Goal: Task Accomplishment & Management: Use online tool/utility

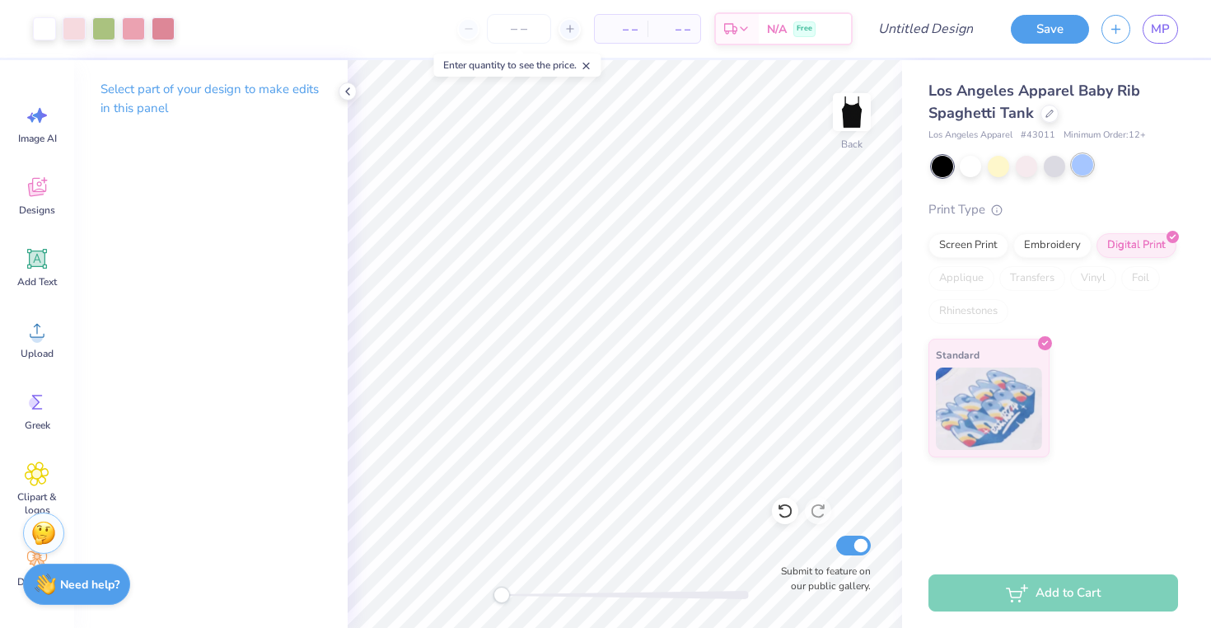
click at [1084, 159] on div at bounding box center [1082, 164] width 21 height 21
click at [1024, 171] on div at bounding box center [1026, 164] width 21 height 21
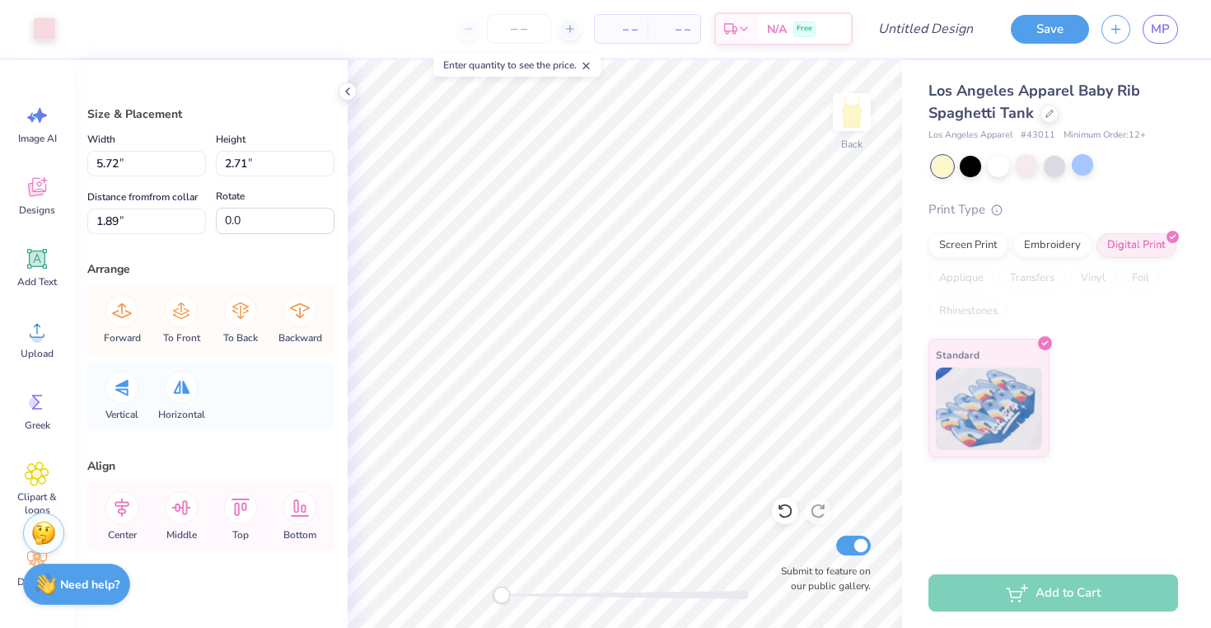
type input "6.99"
type input "3.32"
type input "6.00"
type input "3.00"
type input "1.75"
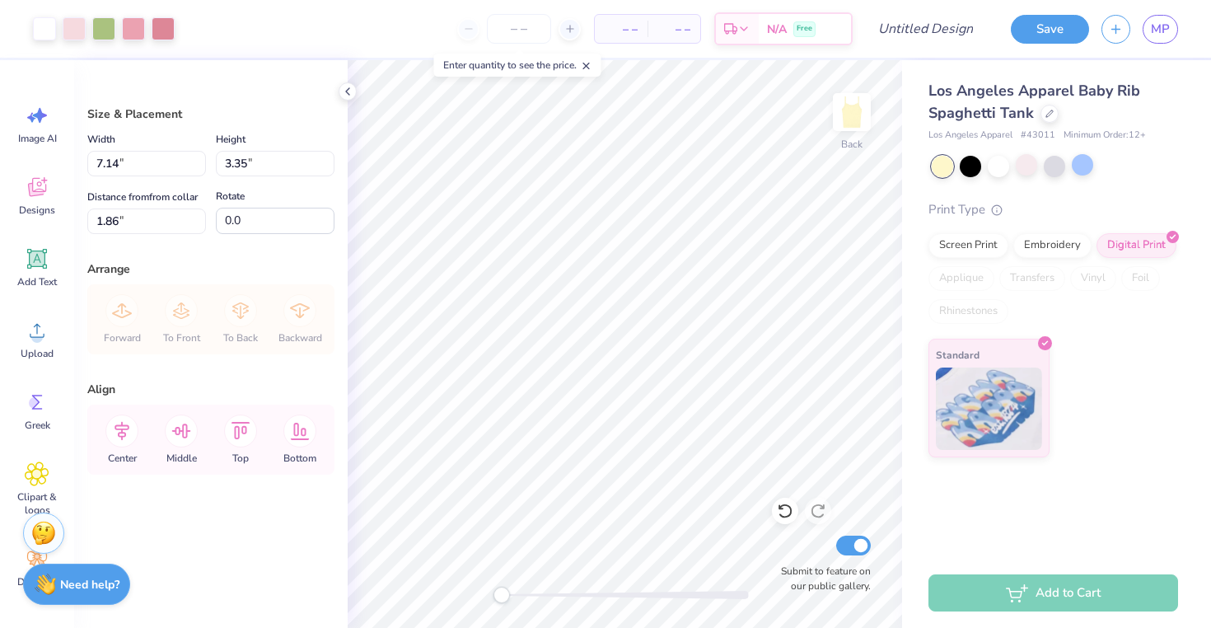
type input "1.63"
type input "3.46"
type input "1.75"
click at [783, 512] on icon at bounding box center [785, 510] width 16 height 16
type input "6.00"
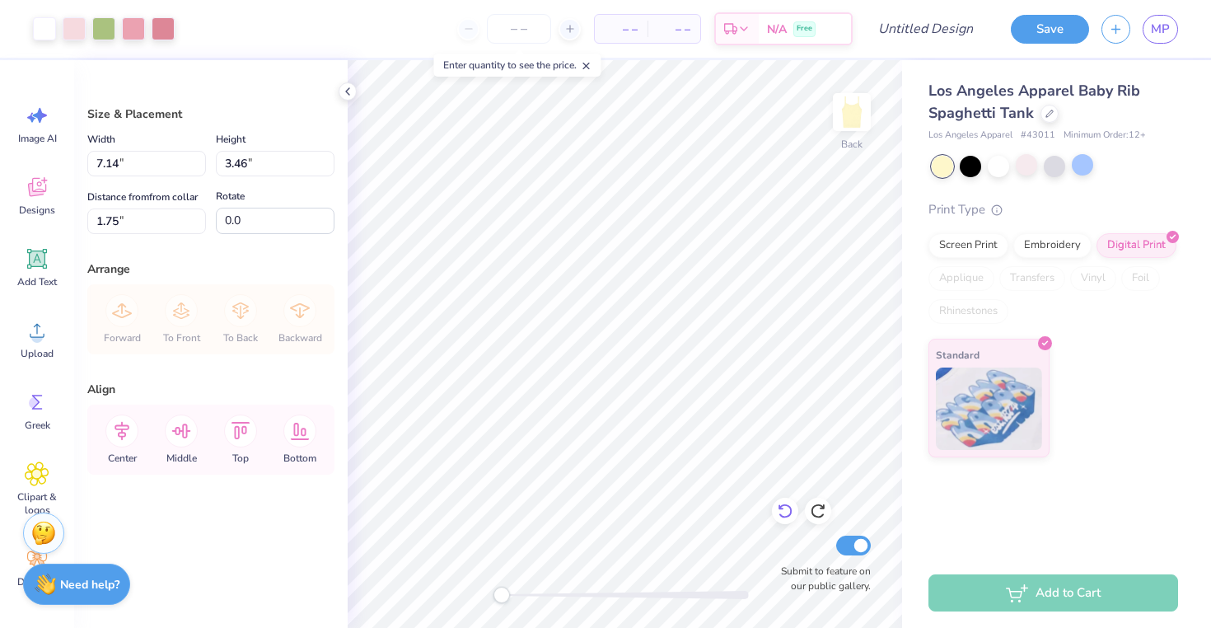
type input "3.00"
click at [783, 512] on icon at bounding box center [785, 510] width 16 height 16
type input "7.43"
type input "3.71"
type input "1.71"
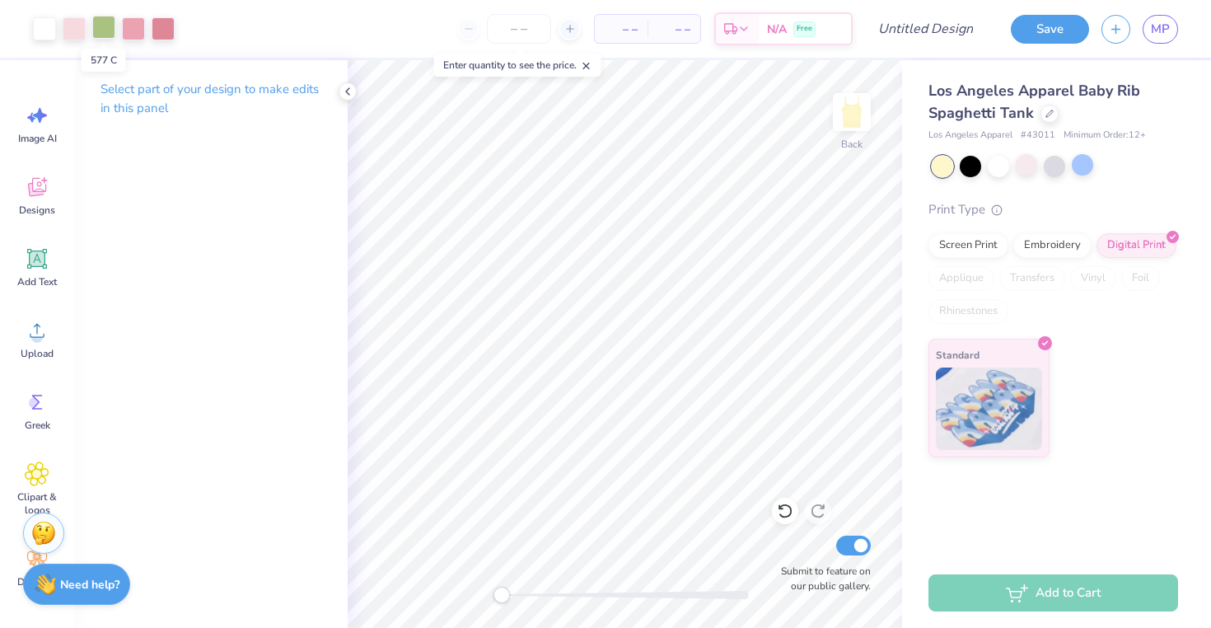
click at [108, 31] on div at bounding box center [103, 27] width 23 height 23
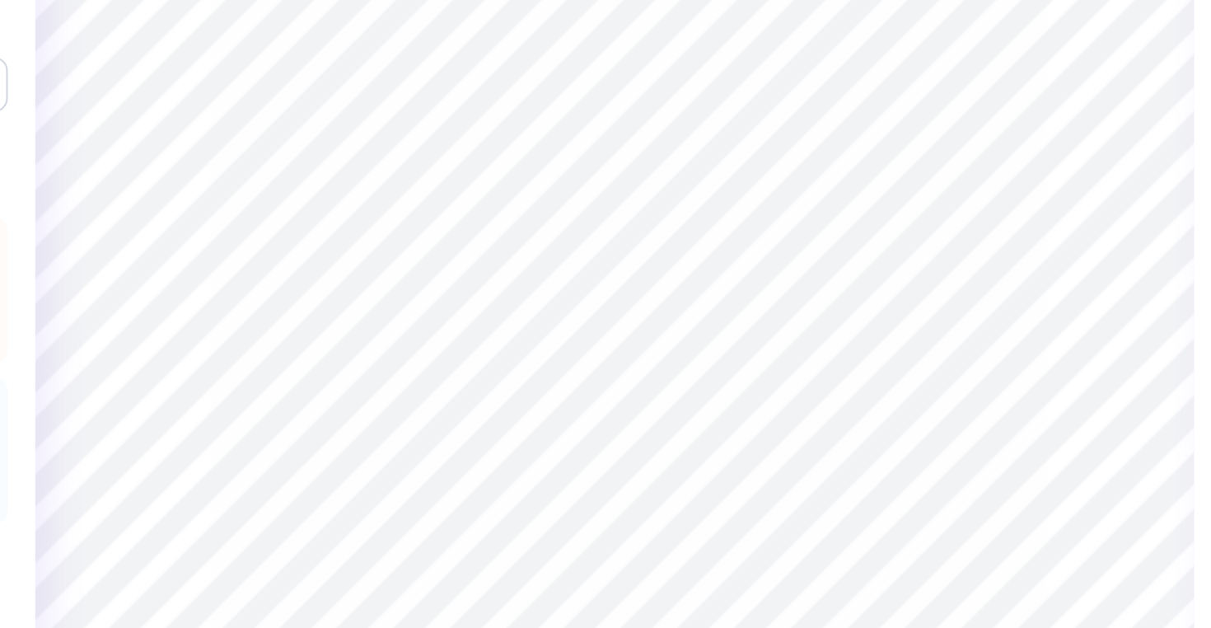
type input "6.97"
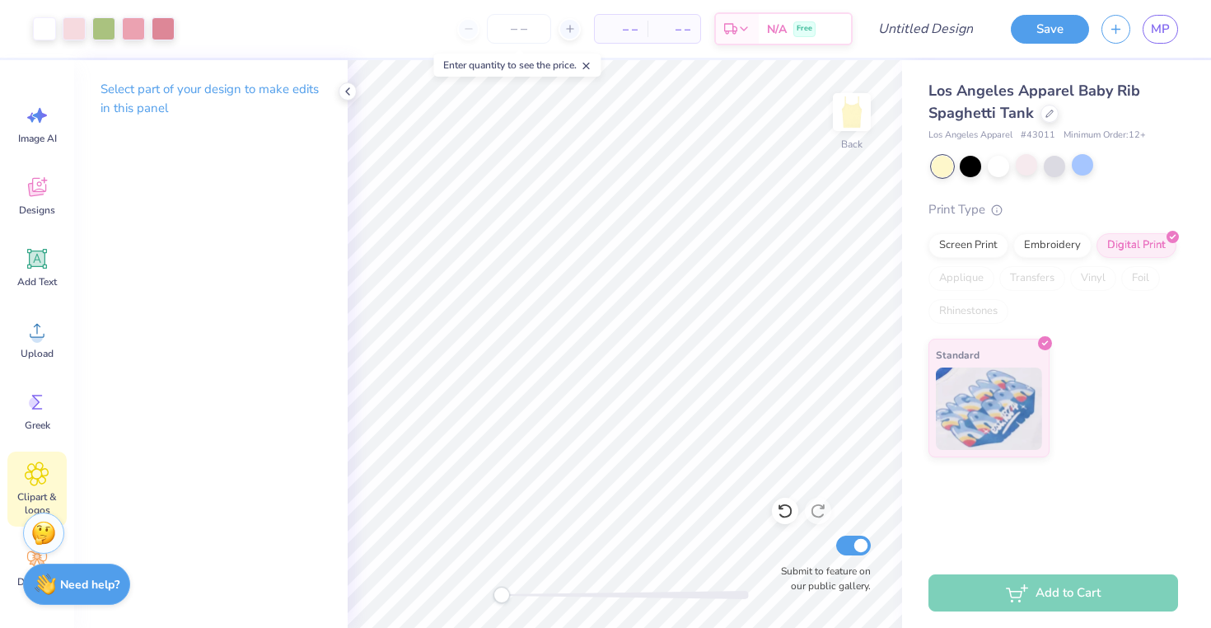
scroll to position [94, 0]
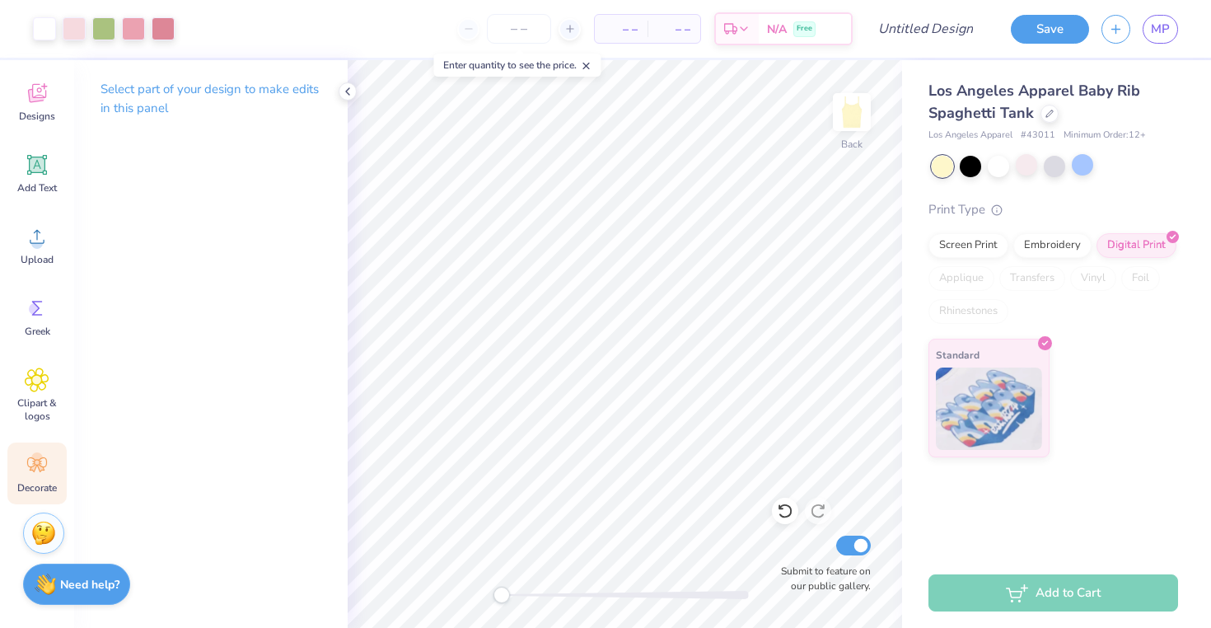
click at [39, 467] on icon at bounding box center [40, 468] width 7 height 7
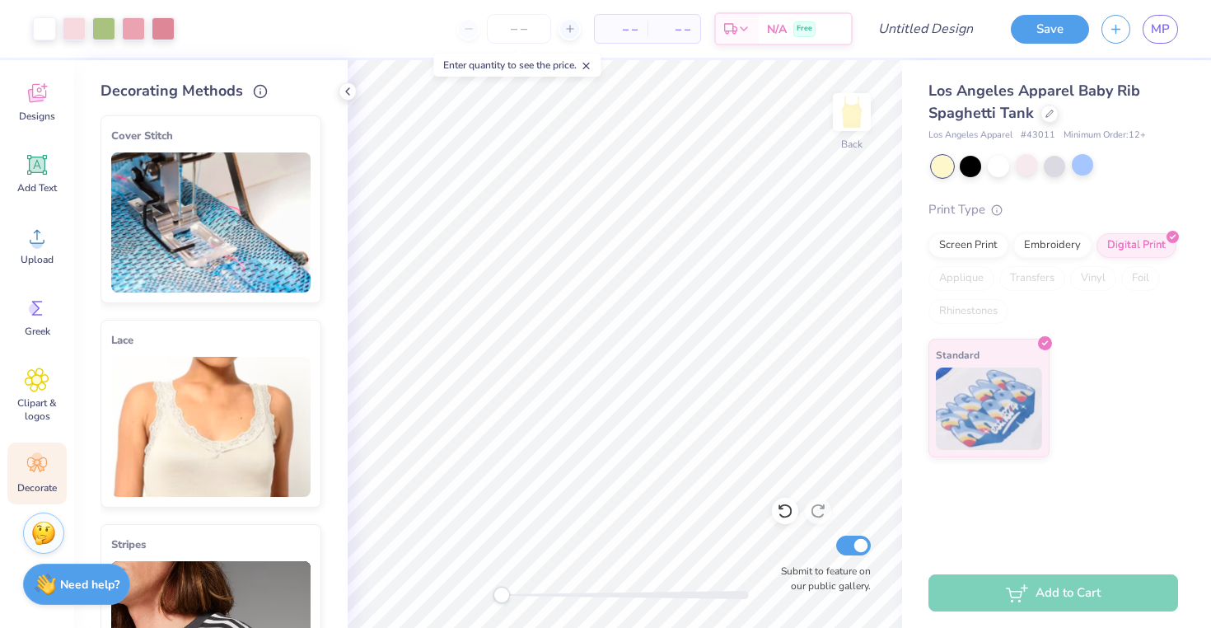
click at [271, 382] on img at bounding box center [210, 427] width 199 height 140
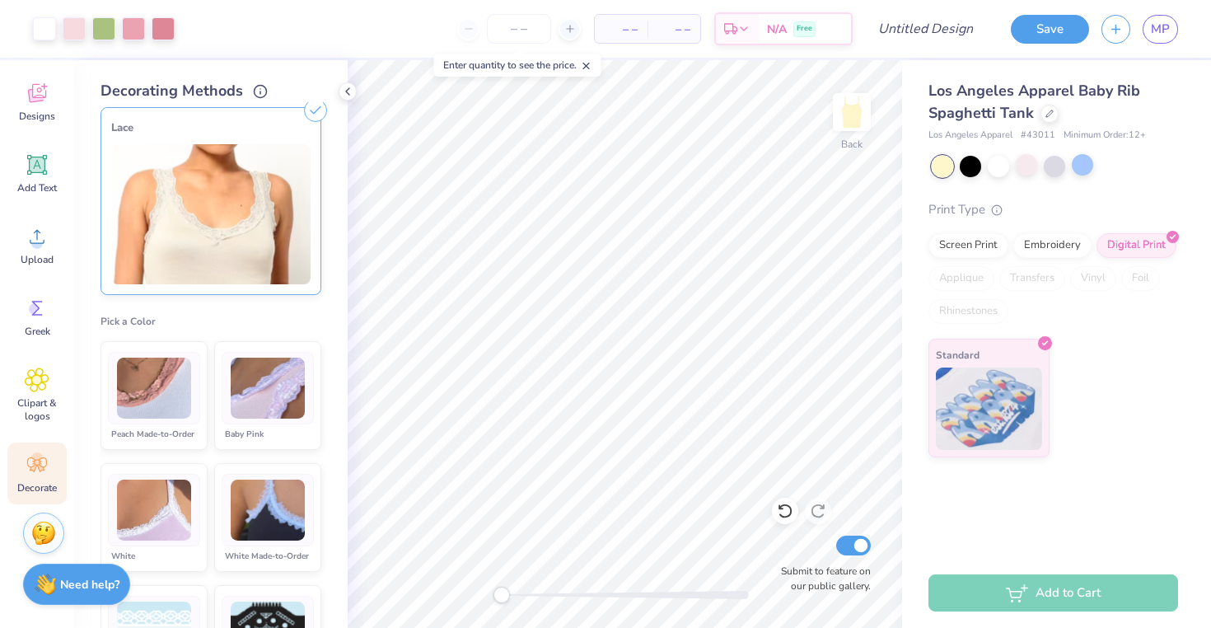
scroll to position [211, 0]
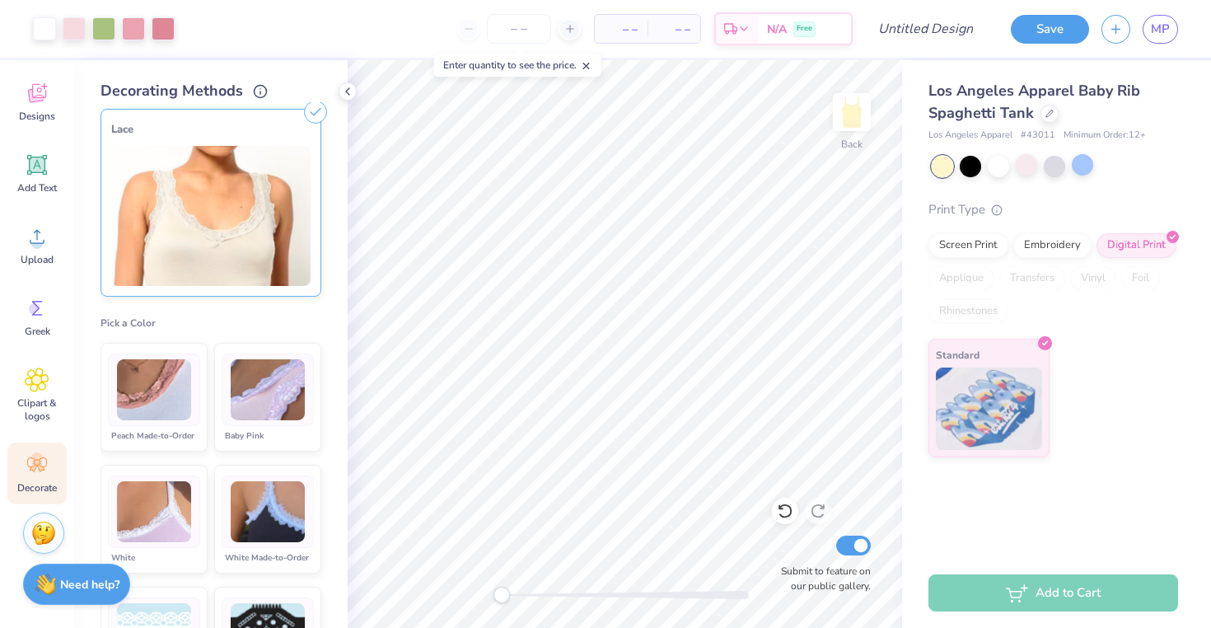
click at [268, 405] on img at bounding box center [268, 390] width 74 height 62
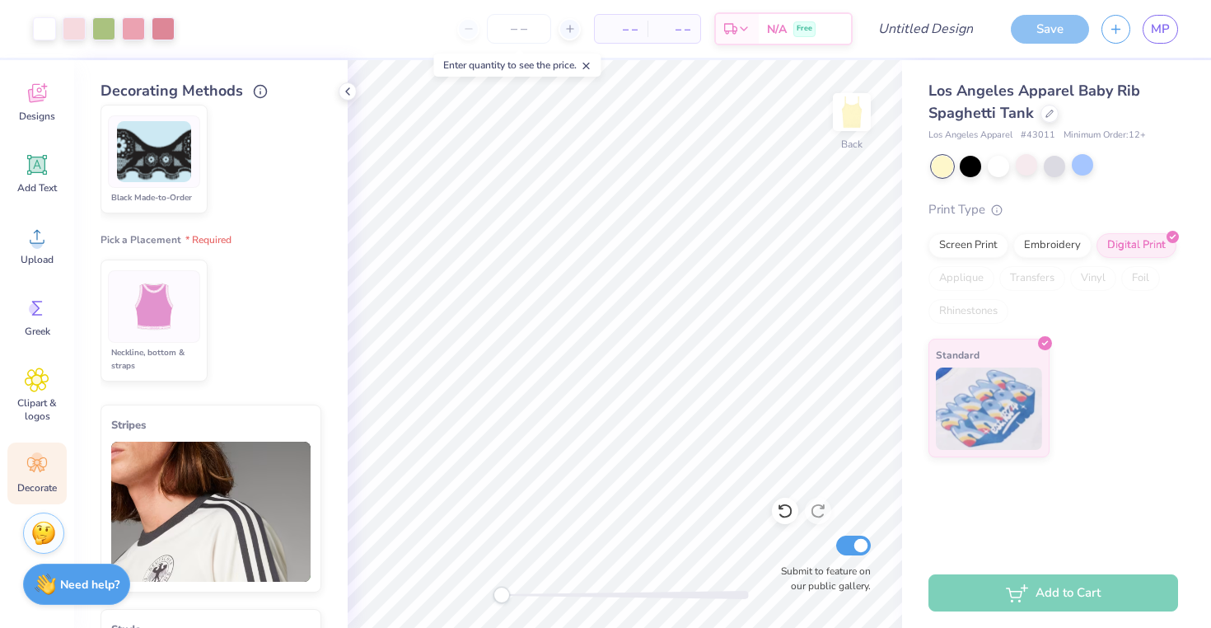
scroll to position [872, 0]
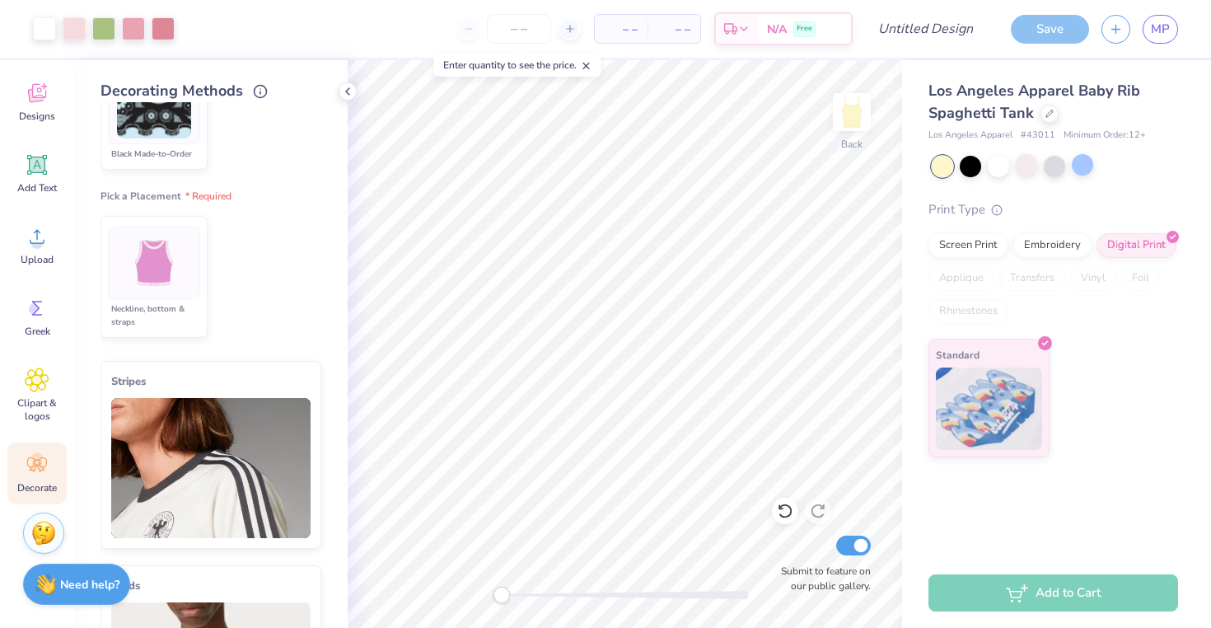
click at [166, 271] on img at bounding box center [155, 263] width 62 height 62
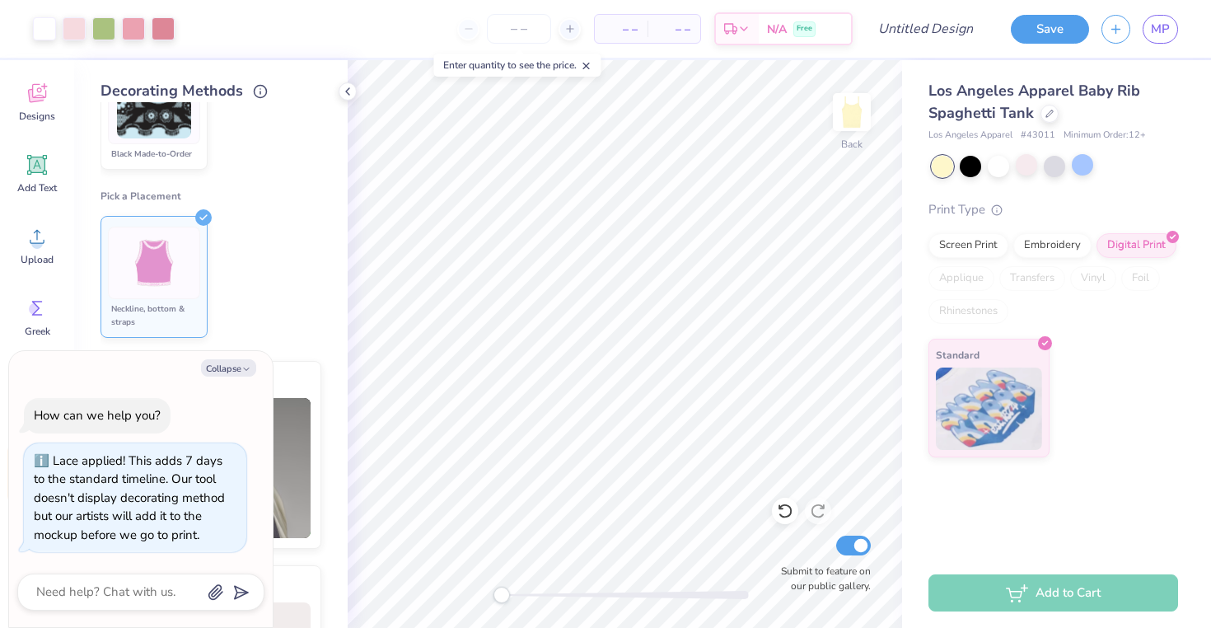
type textarea "x"
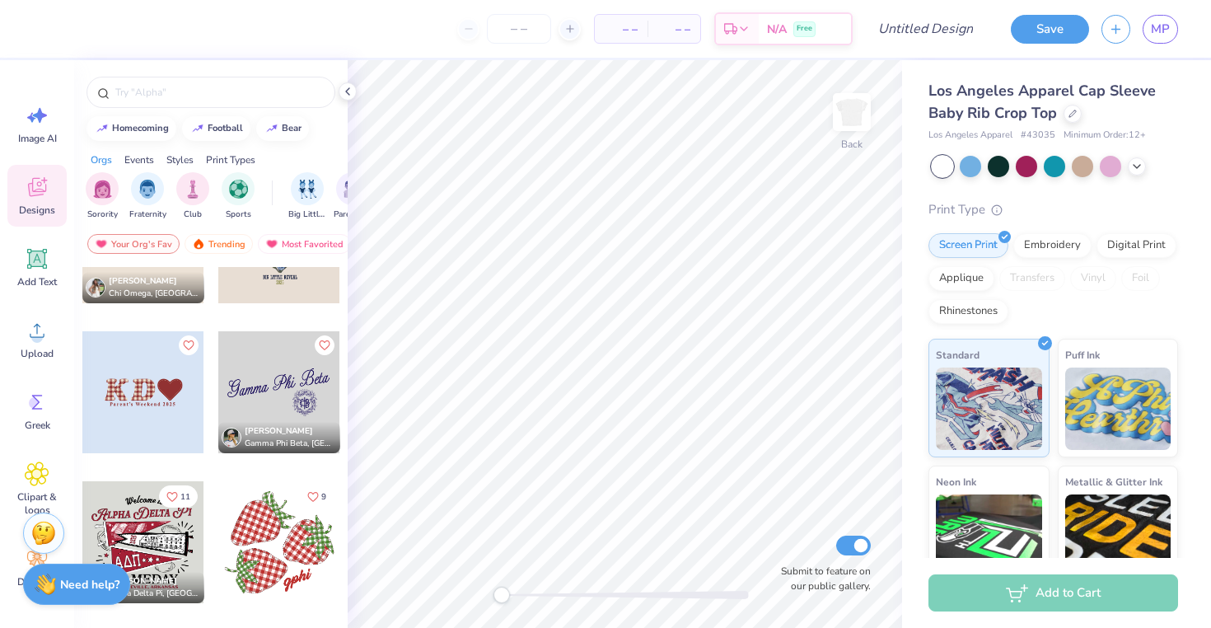
scroll to position [3973, 0]
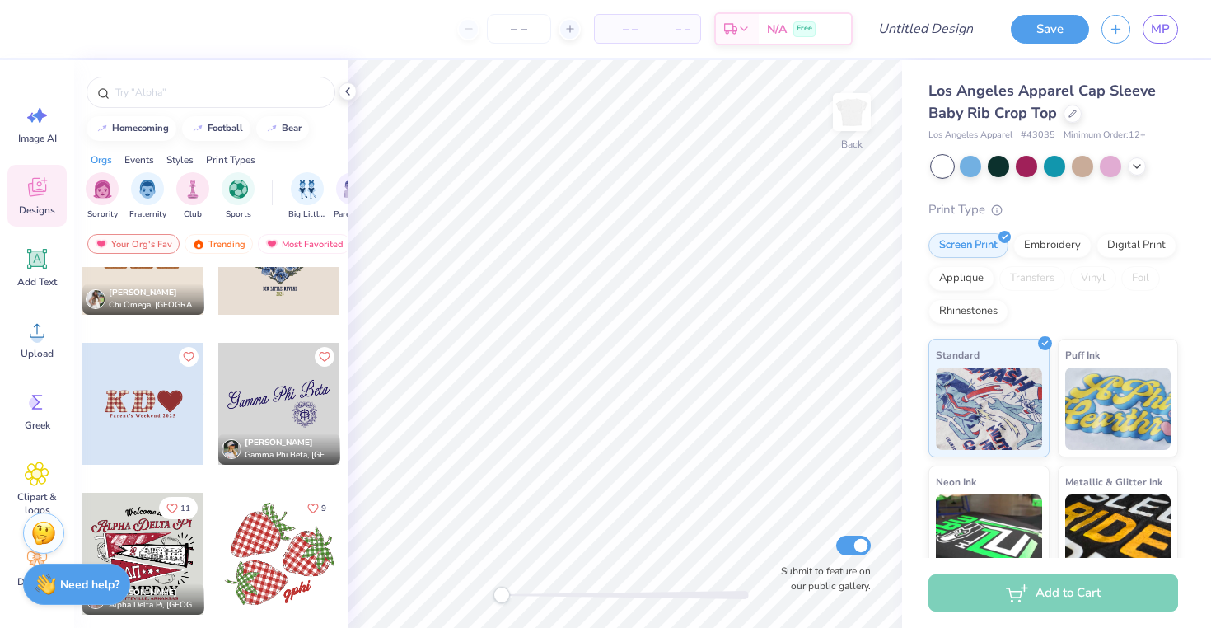
click at [280, 540] on div at bounding box center [279, 554] width 122 height 122
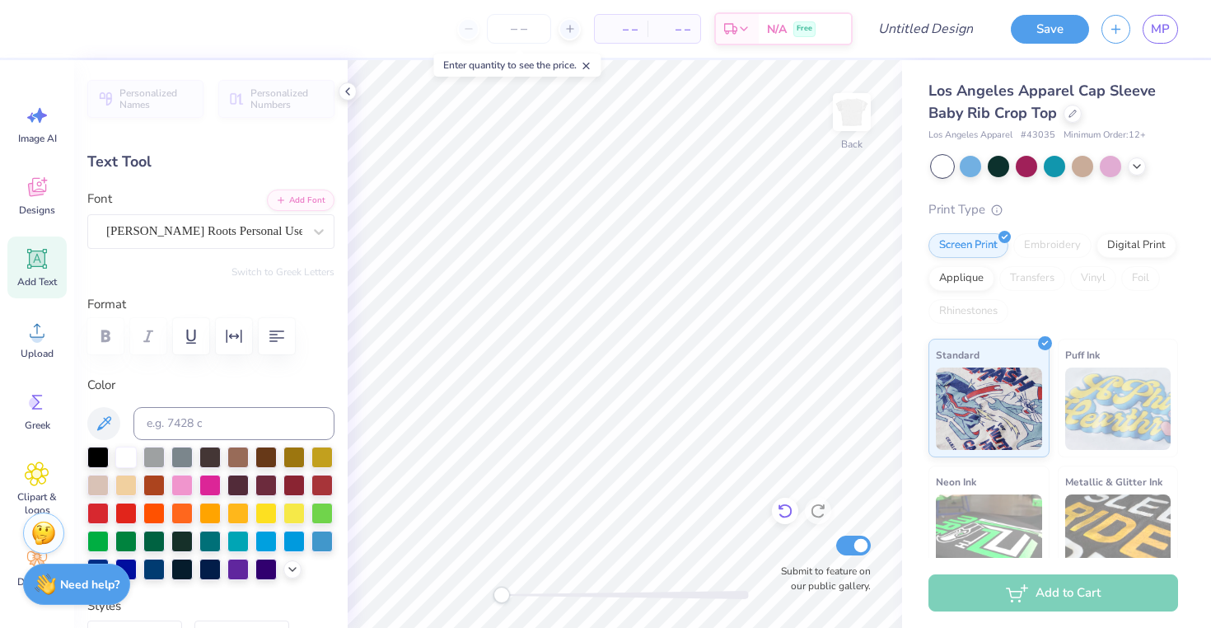
click at [778, 512] on icon at bounding box center [785, 510] width 16 height 16
type input "0.0"
type input "6.61"
type input "-16.0"
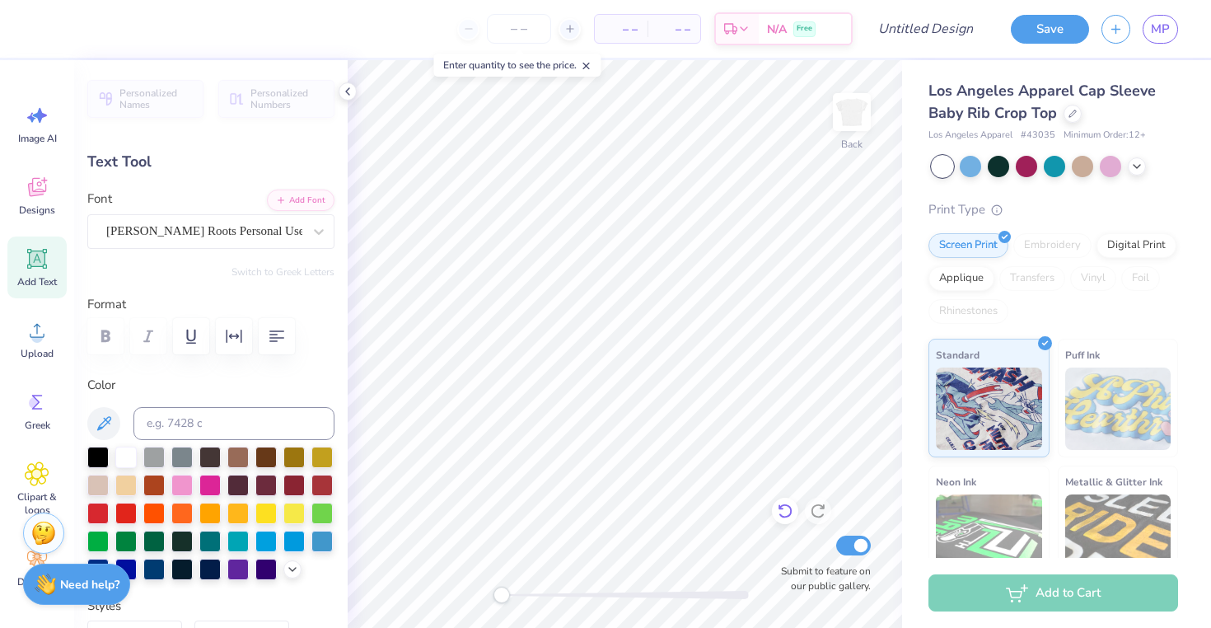
type textarea "dphie"
click at [911, 423] on div "Los Angeles Apparel Cap Sleeve Baby Rib Crop Top Los Angeles Apparel # 43035 Mi…" at bounding box center [1056, 385] width 309 height 651
type input "0.0"
type input "1.86"
type input "1.12"
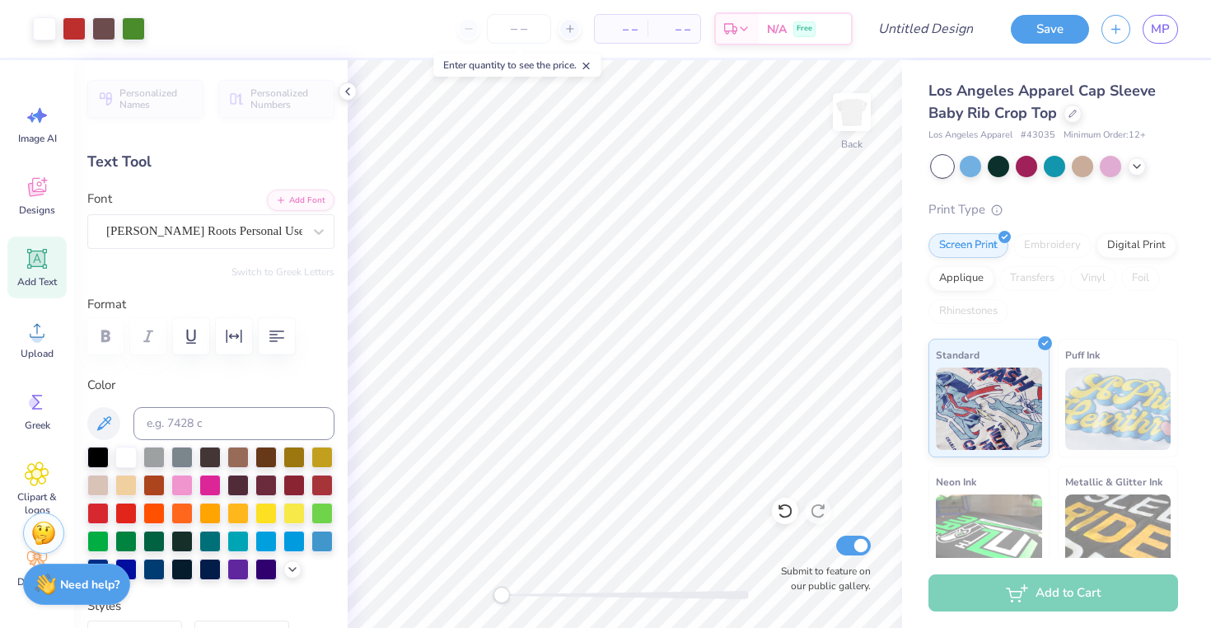
type input "6.84"
type input "0.0"
click at [1136, 163] on icon at bounding box center [1136, 164] width 13 height 13
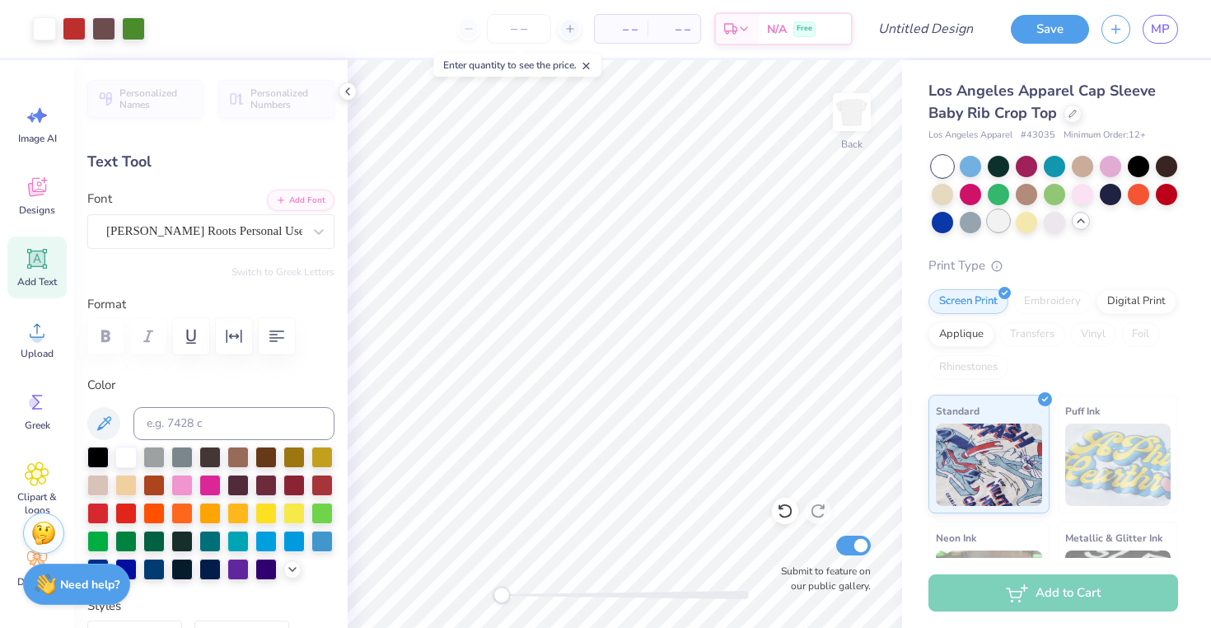
click at [1006, 226] on div at bounding box center [998, 220] width 21 height 21
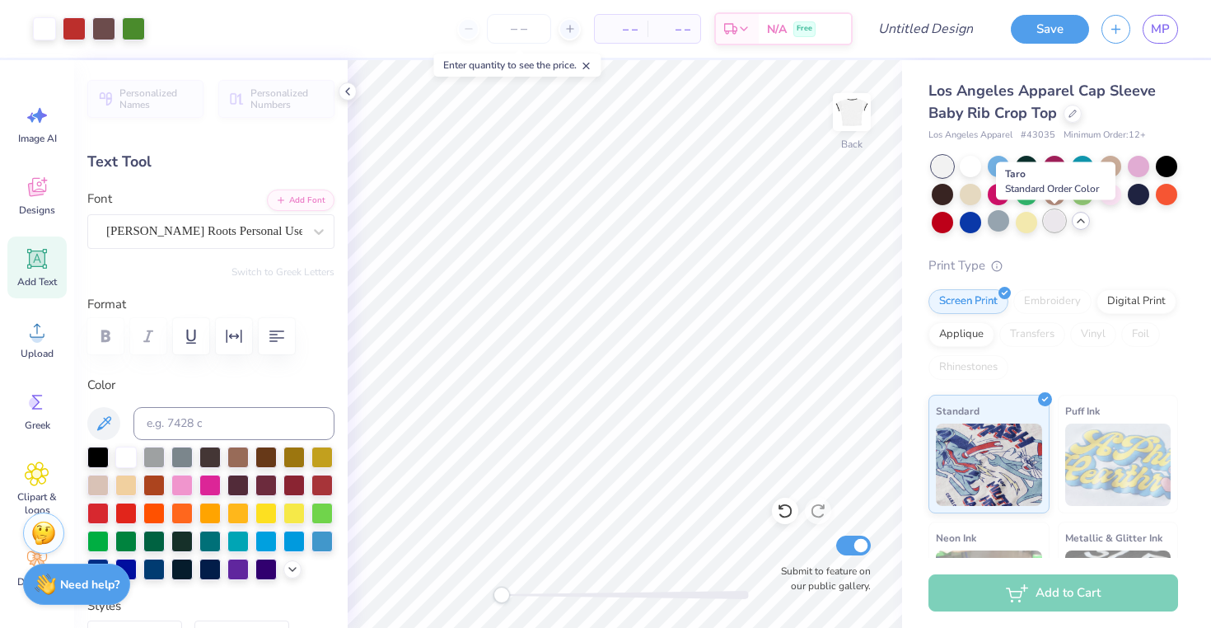
click at [1054, 223] on div at bounding box center [1054, 220] width 21 height 21
click at [1115, 195] on div at bounding box center [1110, 192] width 21 height 21
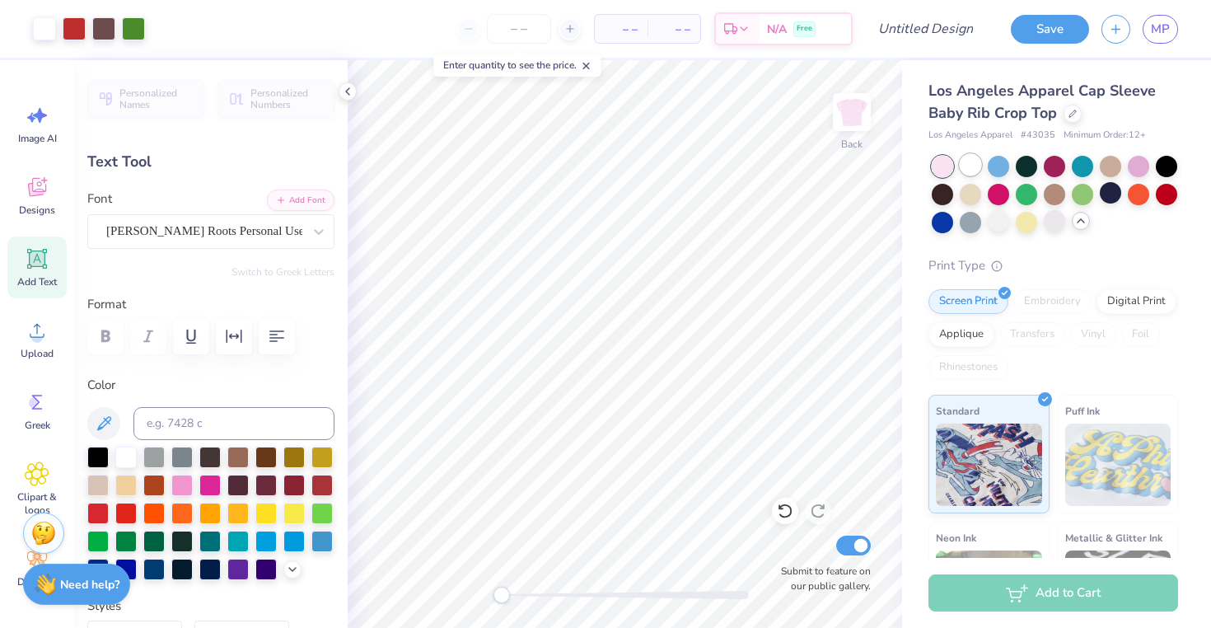
click at [967, 171] on div at bounding box center [970, 164] width 21 height 21
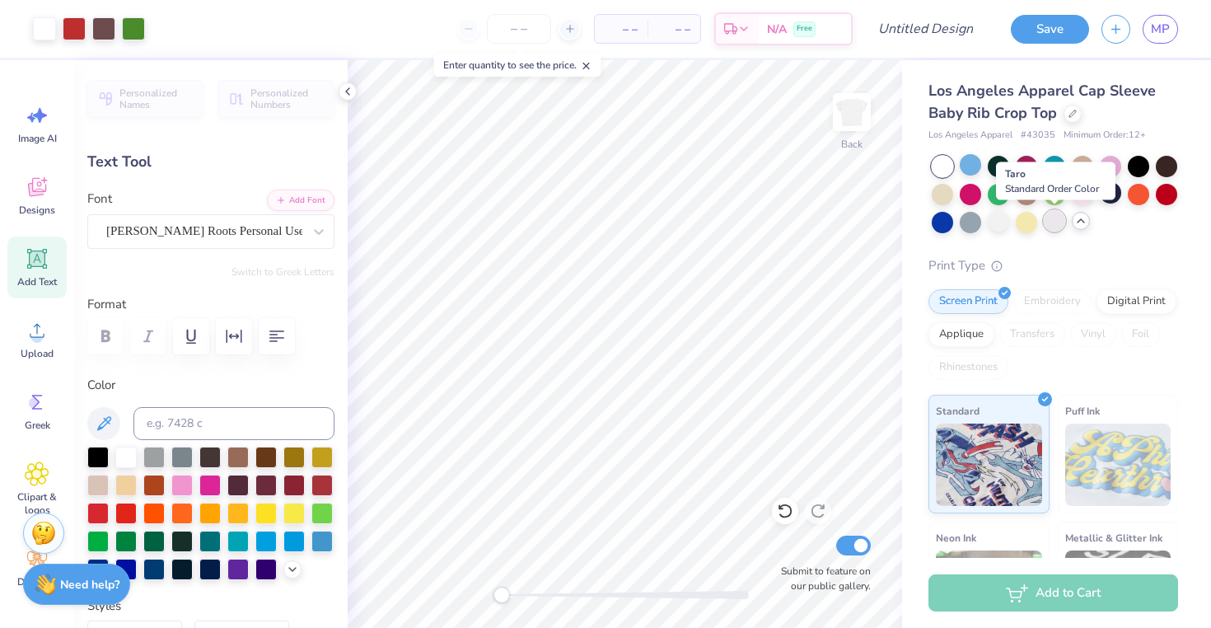
click at [1059, 227] on div at bounding box center [1054, 220] width 21 height 21
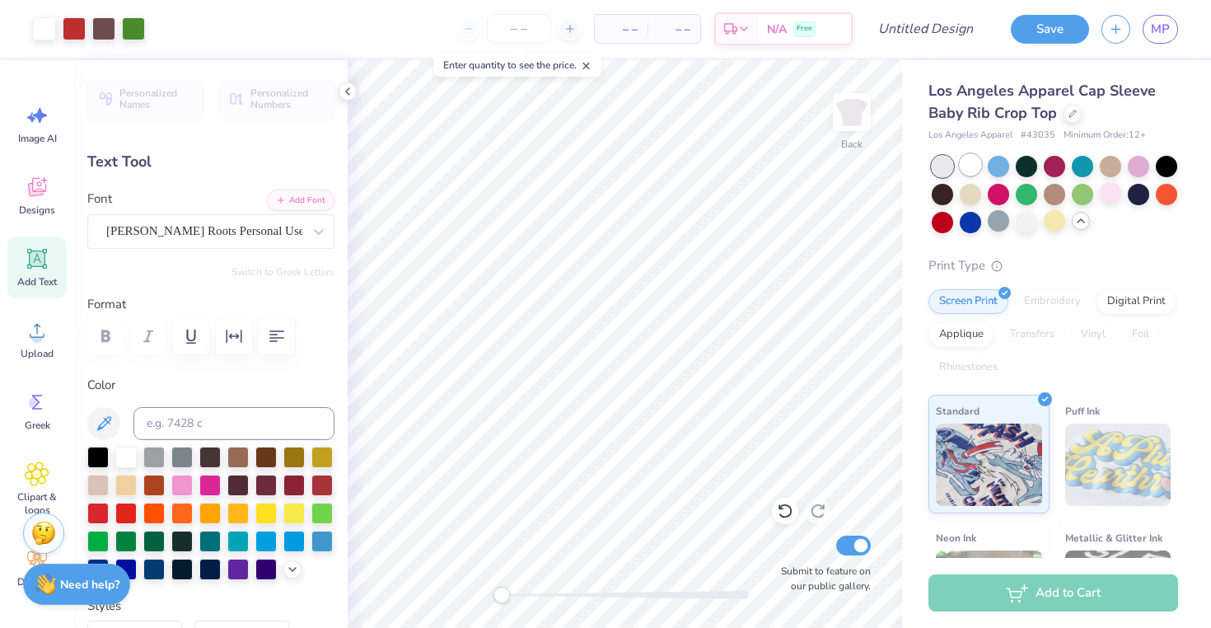
click at [964, 175] on div at bounding box center [970, 164] width 21 height 21
